Goal: Check status: Check status

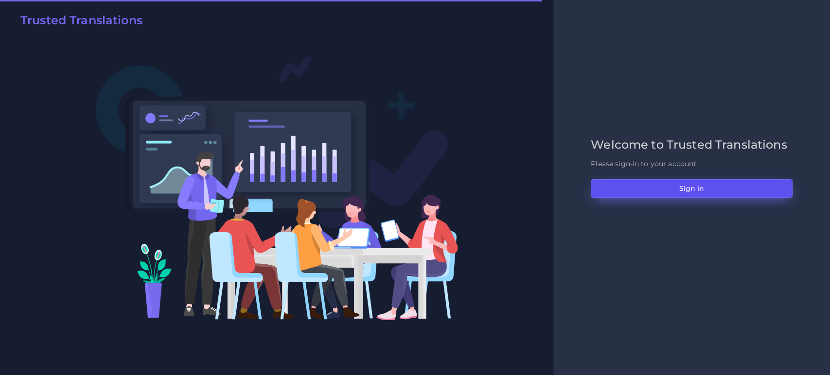
click at [686, 190] on button "Sign in" at bounding box center [692, 188] width 202 height 18
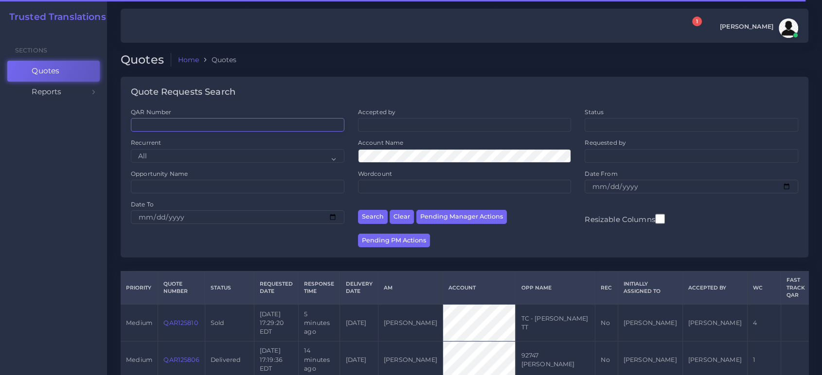
click at [179, 124] on input "QAR Number" at bounding box center [237, 125] width 213 height 14
paste input "QAR125789"
type input "QAR125789"
click at [358, 210] on button "Search" at bounding box center [373, 217] width 30 height 14
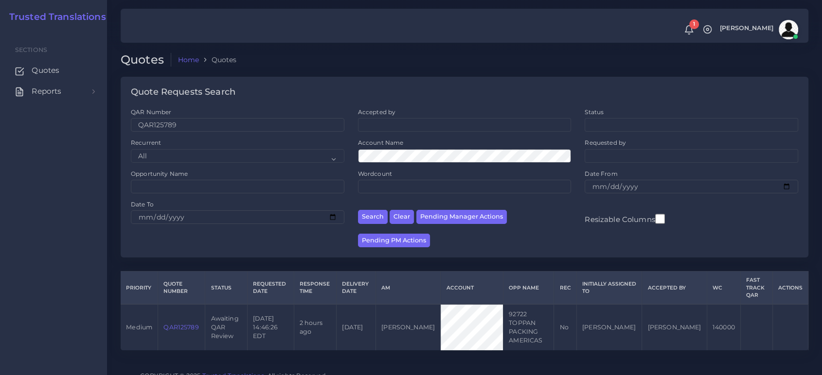
scroll to position [3, 0]
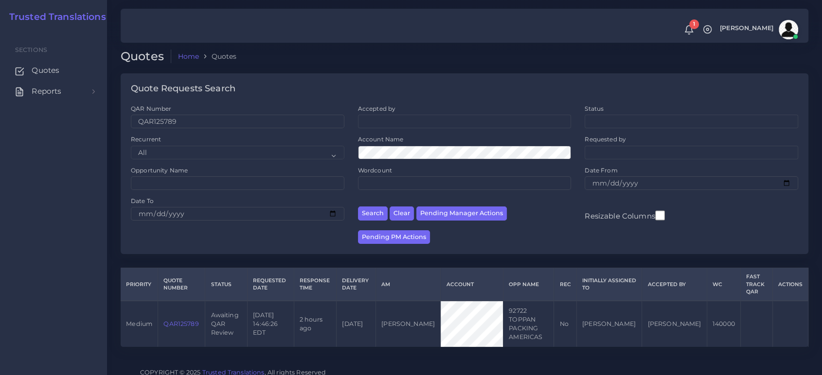
click at [181, 320] on link "QAR125789" at bounding box center [180, 323] width 35 height 7
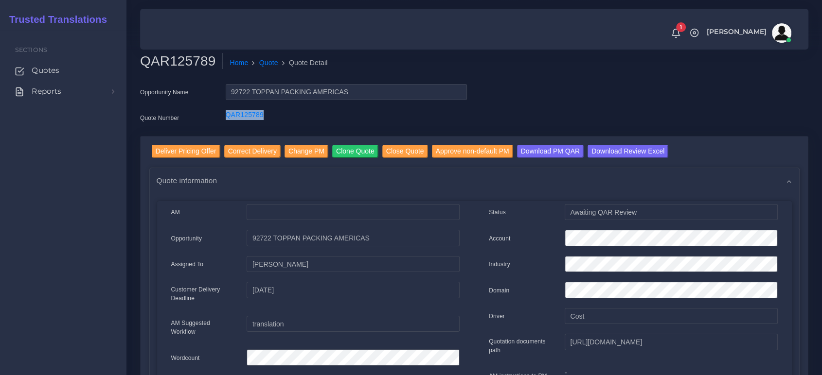
drag, startPoint x: 265, startPoint y: 118, endPoint x: 213, endPoint y: 189, distance: 88.0
click at [221, 112] on div "QAR125789" at bounding box center [346, 119] width 256 height 19
copy link "QAR125789"
click at [638, 154] on input "Download Review Excel" at bounding box center [627, 151] width 81 height 13
drag, startPoint x: 109, startPoint y: 200, endPoint x: 158, endPoint y: 163, distance: 60.8
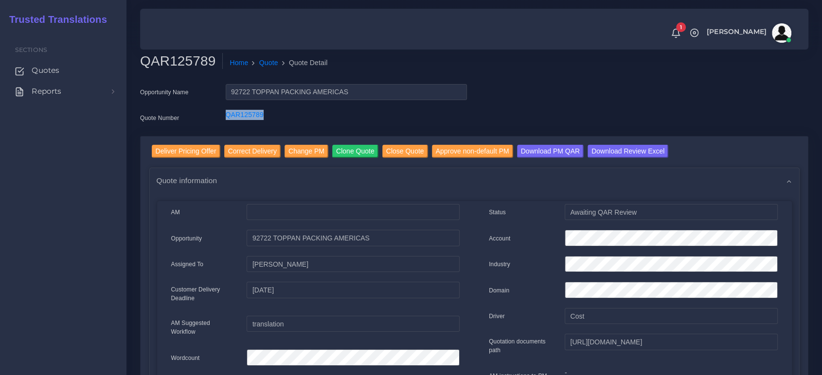
click at [112, 197] on div "Sections Quotes Reports Sales Campaigns Keywords excel processor Effort Index" at bounding box center [63, 202] width 126 height 345
click at [167, 151] on input "Deliver Pricing Offer" at bounding box center [186, 151] width 69 height 13
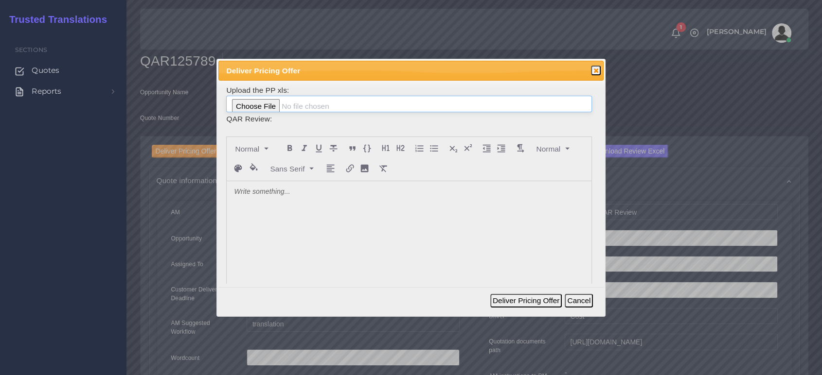
click at [278, 102] on input "file" at bounding box center [408, 104] width 365 height 17
type input "C:\fakepath\PP_TOPPAN_PACKING_AMERICAS_125789.xlsx"
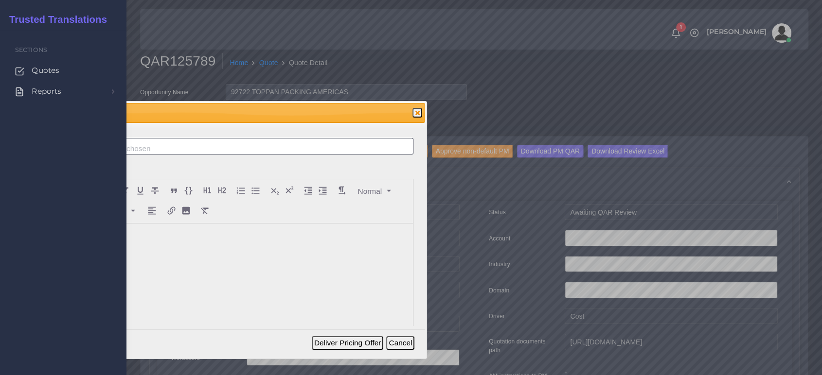
drag, startPoint x: 450, startPoint y: 70, endPoint x: 325, endPoint y: 81, distance: 125.5
click at [321, 107] on span "Deliver Pricing Offer" at bounding box center [214, 112] width 332 height 11
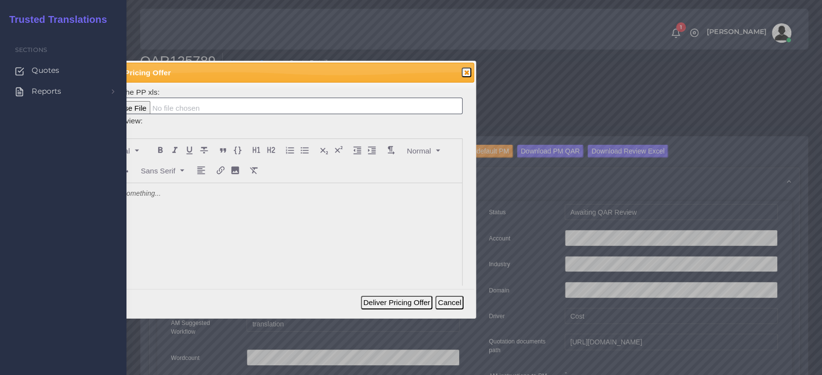
drag, startPoint x: 286, startPoint y: 83, endPoint x: 409, endPoint y: 74, distance: 122.4
click at [408, 74] on span "Deliver Pricing Offer" at bounding box center [263, 72] width 332 height 11
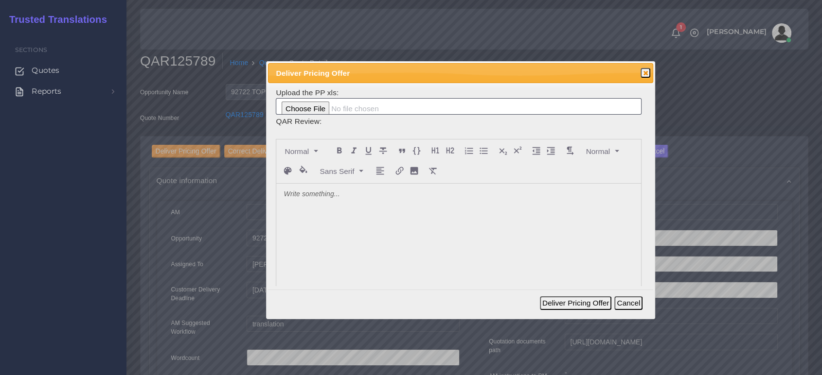
click at [353, 218] on div at bounding box center [458, 256] width 364 height 145
click at [569, 298] on button "Deliver Pricing Offer" at bounding box center [575, 304] width 71 height 14
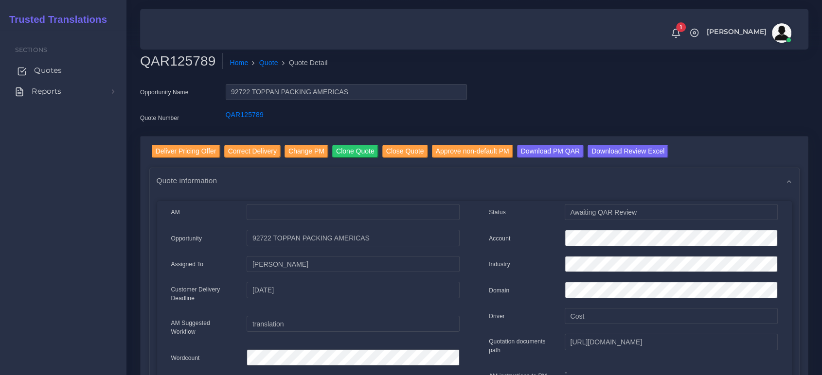
click at [50, 69] on span "Quotes" at bounding box center [48, 70] width 28 height 11
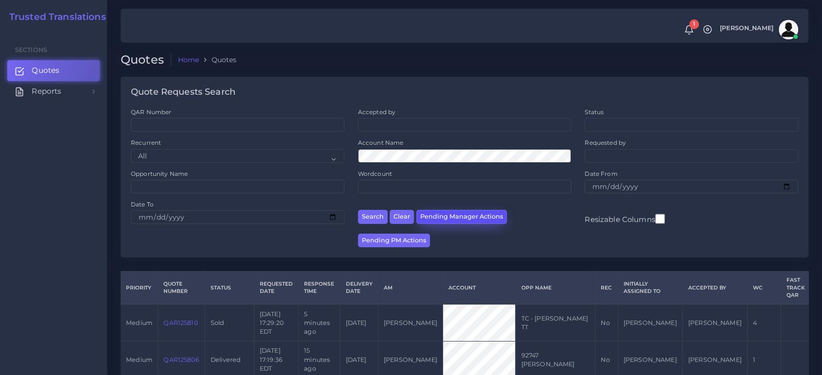
click at [450, 216] on button "Pending Manager Actions" at bounding box center [461, 217] width 90 height 14
select select "awaiting_manager_initial_review"
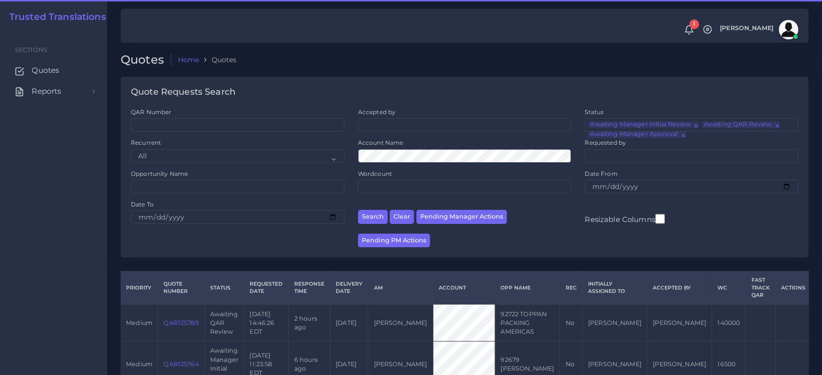
scroll to position [40, 0]
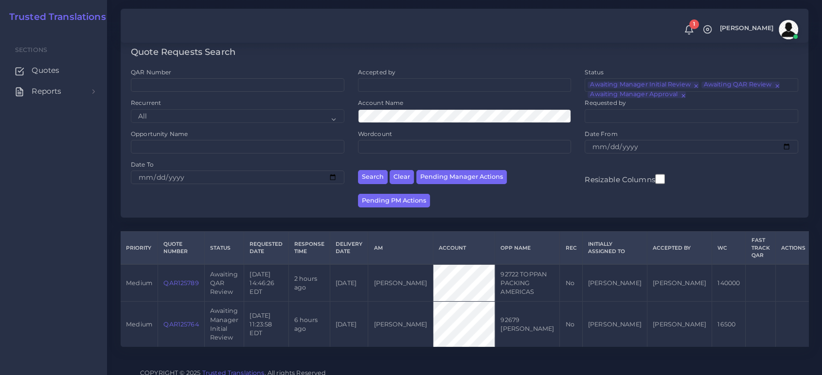
click at [185, 280] on link "QAR125789" at bounding box center [180, 283] width 35 height 7
click at [179, 321] on link "QAR125764" at bounding box center [180, 324] width 35 height 7
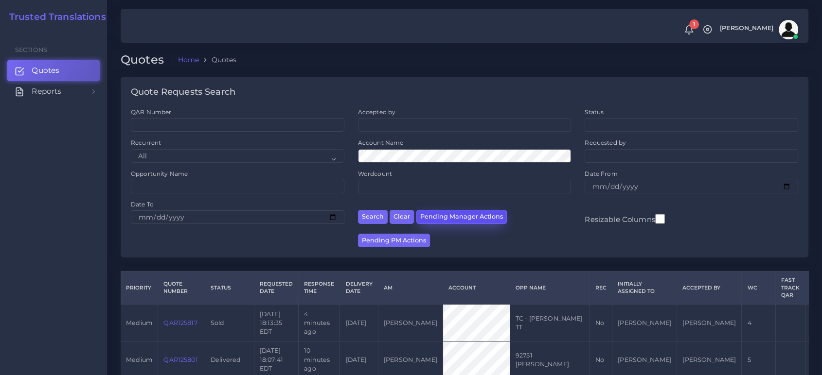
click at [457, 215] on button "Pending Manager Actions" at bounding box center [461, 217] width 90 height 14
select select "awaiting_manager_initial_review"
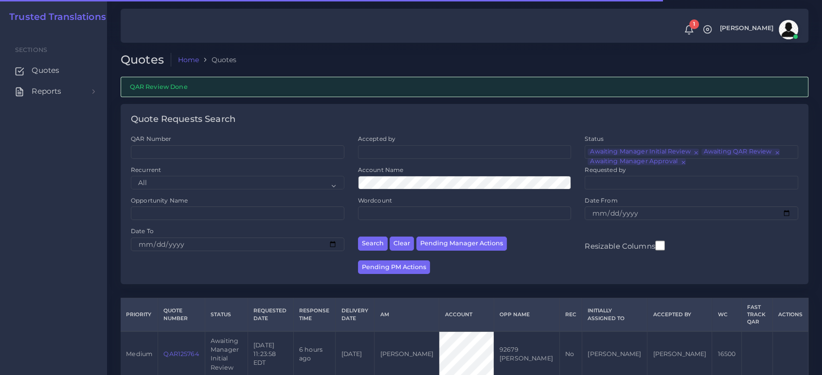
scroll to position [30, 0]
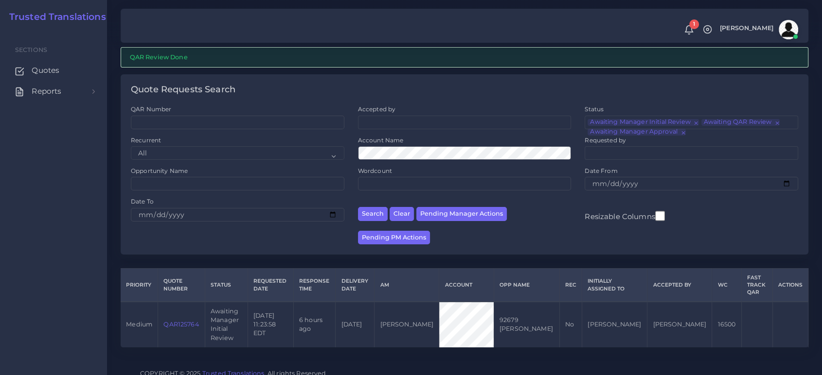
click at [186, 322] on link "QAR125764" at bounding box center [180, 324] width 35 height 7
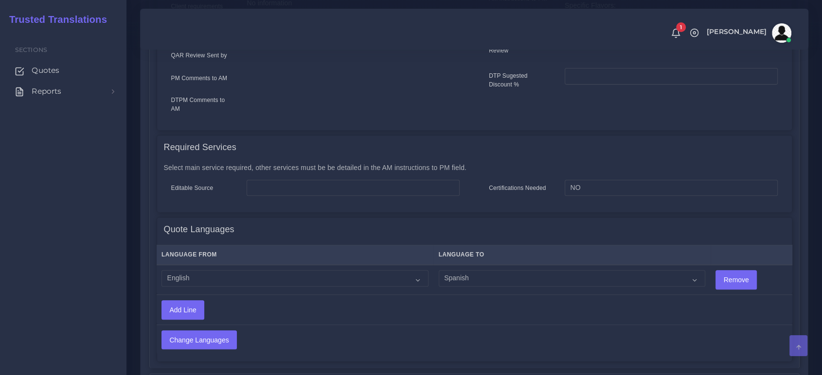
scroll to position [596, 0]
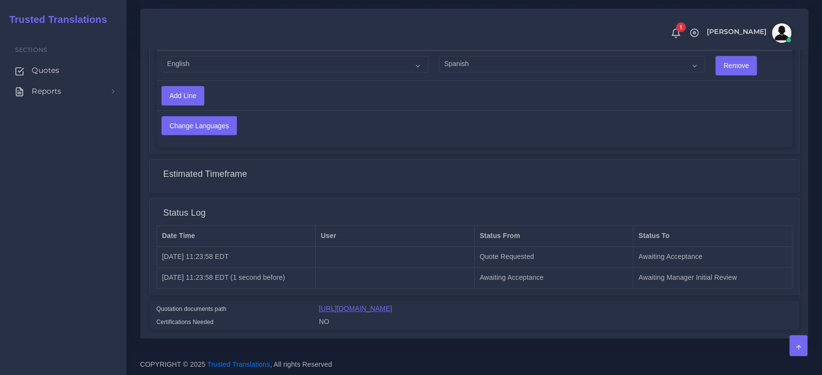
click at [392, 306] on link "[URL][DOMAIN_NAME]" at bounding box center [355, 309] width 73 height 8
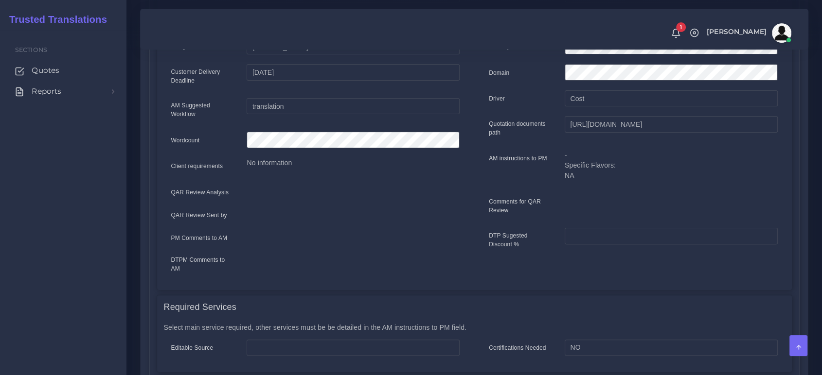
scroll to position [0, 0]
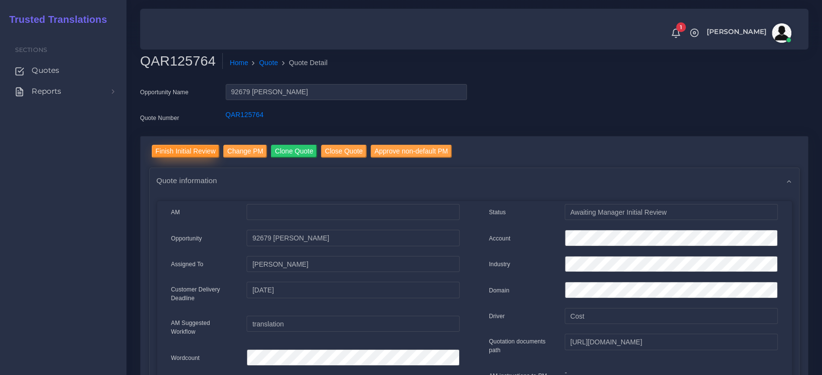
click at [193, 152] on input "Finish Initial Review" at bounding box center [186, 151] width 68 height 13
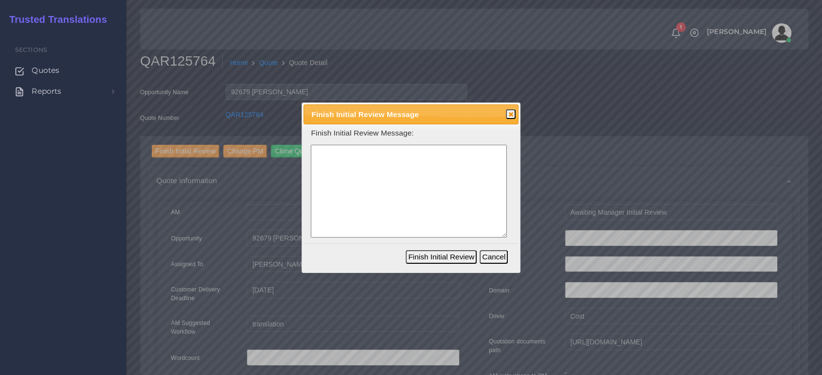
paste textarea "66 scanned pages of medical reports. The quality is not good and there are ille…"
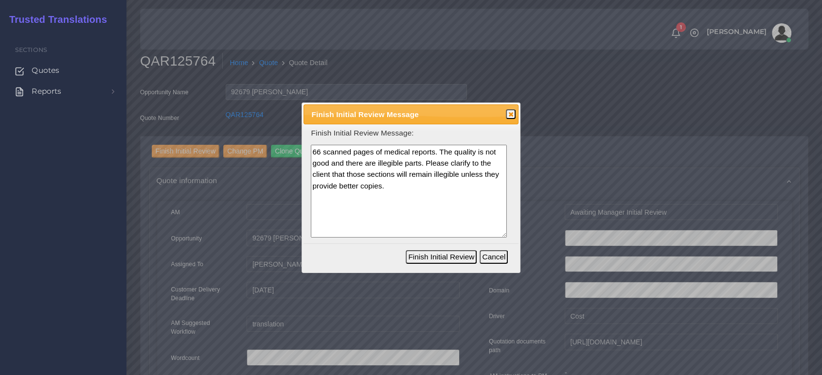
type textarea "66 scanned pages of medical reports. The quality is not good and there are ille…"
click at [447, 254] on button "Finish Initial Review" at bounding box center [441, 257] width 71 height 14
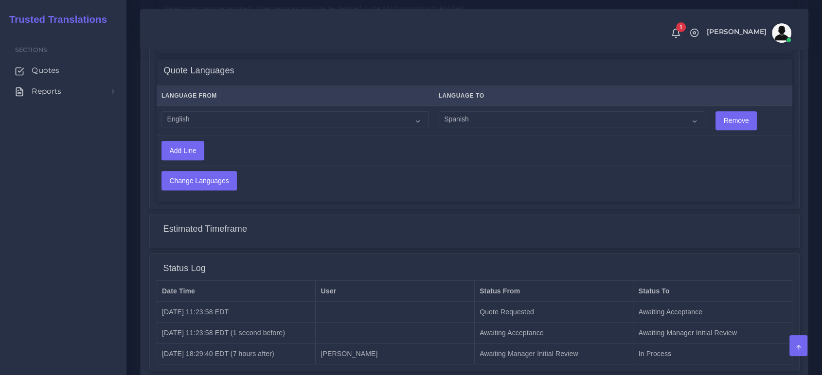
scroll to position [675, 0]
